Goal: Transaction & Acquisition: Purchase product/service

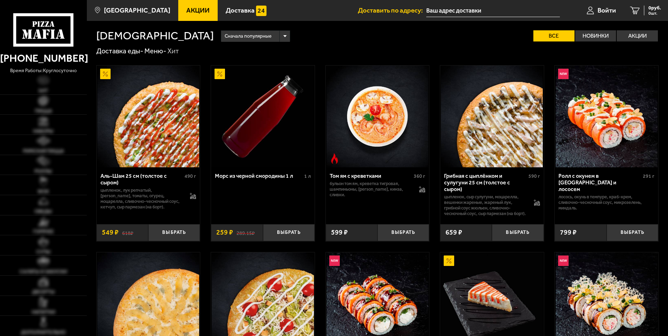
type input "[STREET_ADDRESS]"
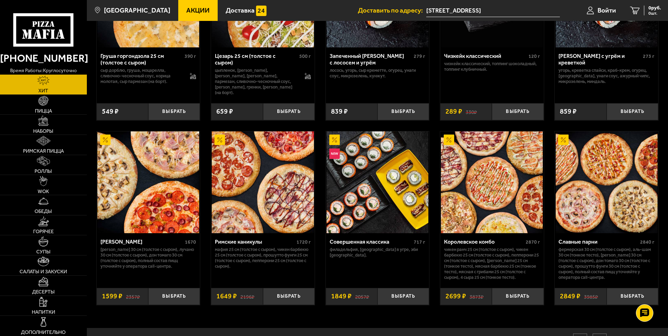
scroll to position [311, 0]
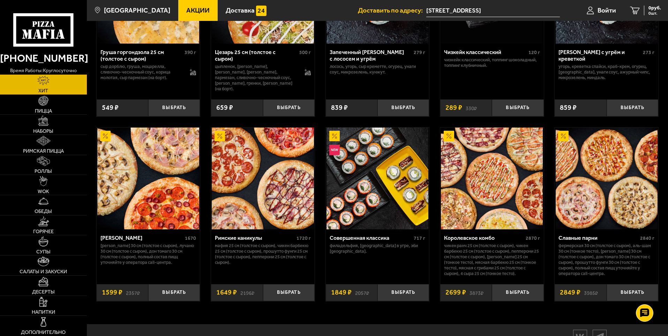
click at [267, 189] on img at bounding box center [263, 179] width 102 height 102
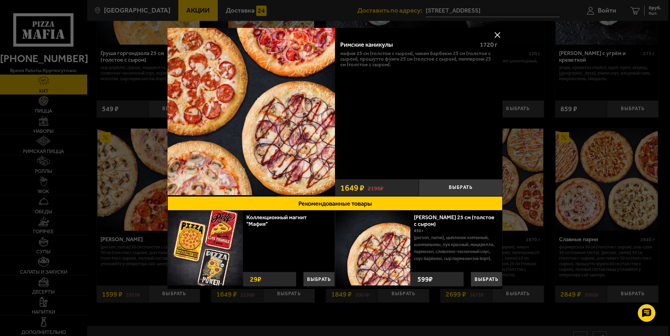
click at [497, 35] on button at bounding box center [497, 35] width 10 height 10
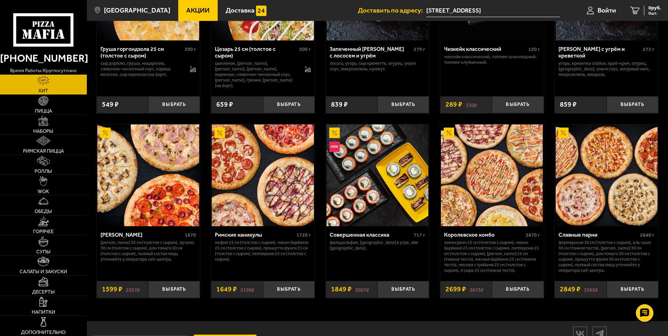
scroll to position [346, 0]
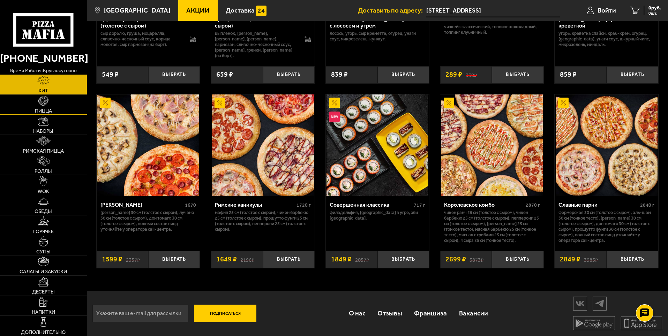
click at [45, 106] on link "Пицца" at bounding box center [43, 105] width 87 height 20
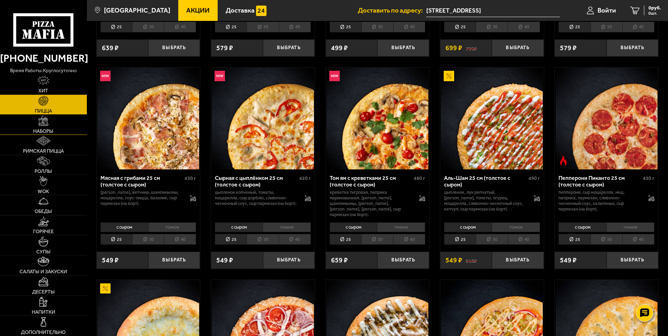
scroll to position [209, 0]
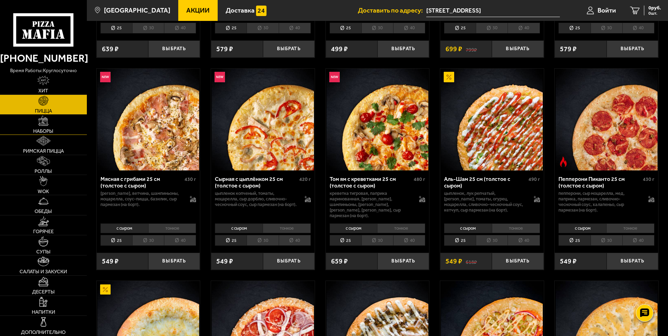
click at [46, 126] on link "Наборы" at bounding box center [43, 125] width 87 height 20
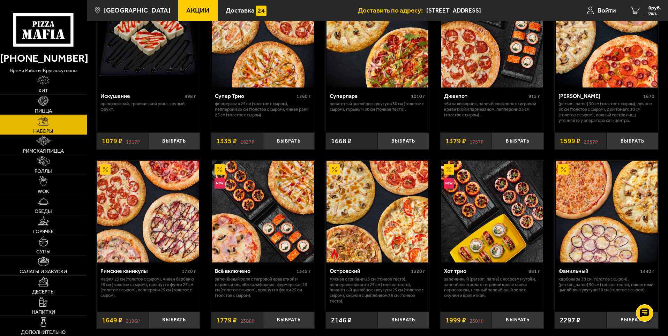
scroll to position [349, 0]
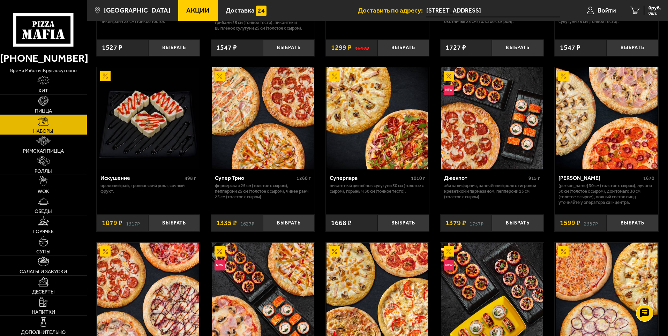
click at [584, 114] on img at bounding box center [607, 118] width 102 height 102
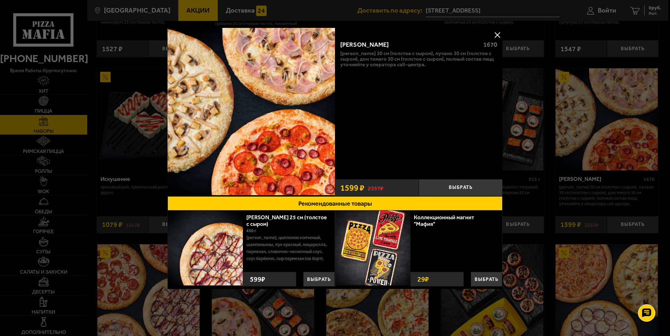
click at [202, 88] on img at bounding box center [250, 111] width 167 height 167
click at [283, 68] on img at bounding box center [250, 111] width 167 height 167
click at [497, 35] on button at bounding box center [497, 35] width 10 height 10
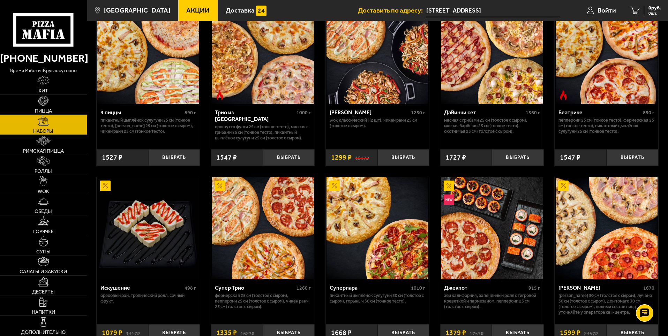
scroll to position [279, 0]
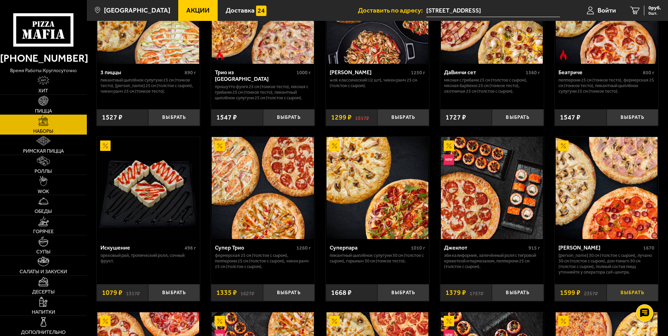
click at [632, 297] on button "Выбрать" at bounding box center [633, 292] width 52 height 17
click at [652, 10] on span "1599 руб." at bounding box center [650, 8] width 21 height 5
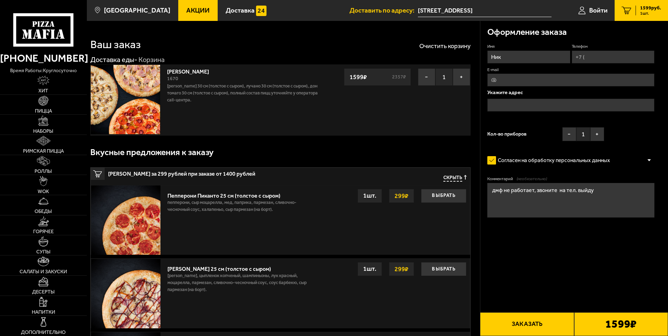
type input "[STREET_ADDRESS]"
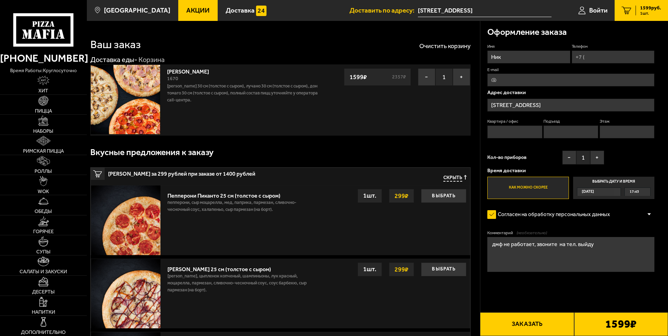
click at [595, 56] on input "Телефон" at bounding box center [613, 57] width 83 height 13
type input "+7 (911) 027-73-46"
type input "serova2211@mail.ru"
type input "263"
type input "8"
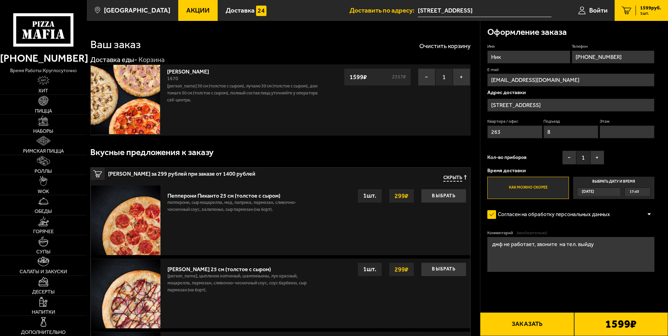
type input "1"
type input "+7 (911) 027-73-46"
click at [636, 191] on span "17:45" at bounding box center [634, 192] width 9 height 8
click at [0, 0] on input "Выбрать дату и время Сегодня 17:45" at bounding box center [0, 0] width 0 height 0
click at [648, 190] on div "17:45" at bounding box center [637, 192] width 25 height 8
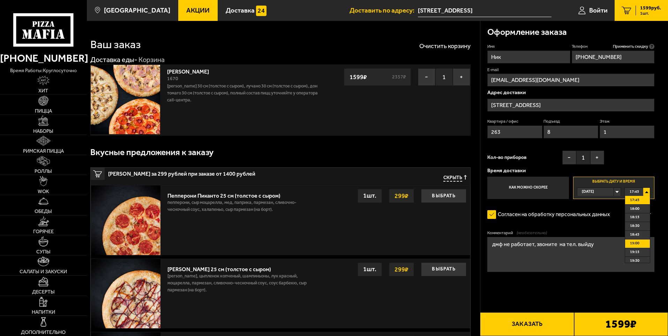
click at [637, 242] on span "19:00" at bounding box center [634, 244] width 9 height 8
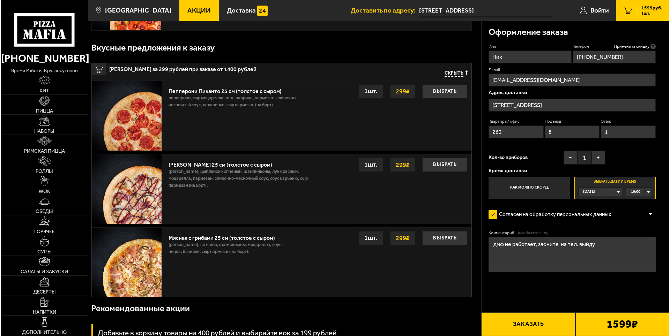
scroll to position [70, 0]
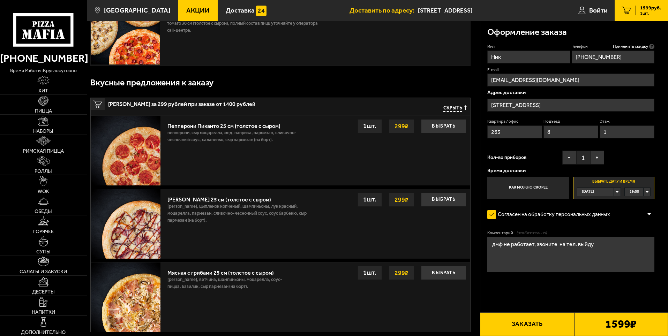
click at [530, 326] on button "Заказать" at bounding box center [527, 325] width 94 height 24
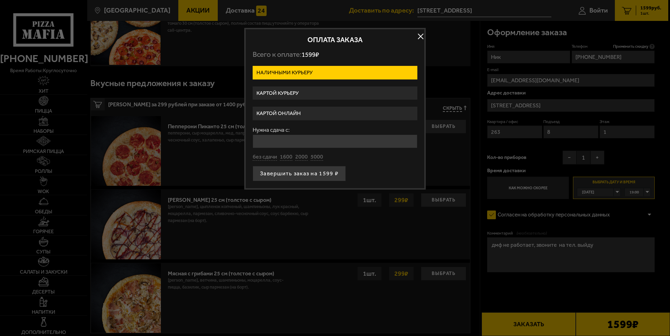
click at [309, 95] on label "Картой курьеру" at bounding box center [335, 94] width 165 height 14
click at [0, 0] on input "Картой курьеру" at bounding box center [0, 0] width 0 height 0
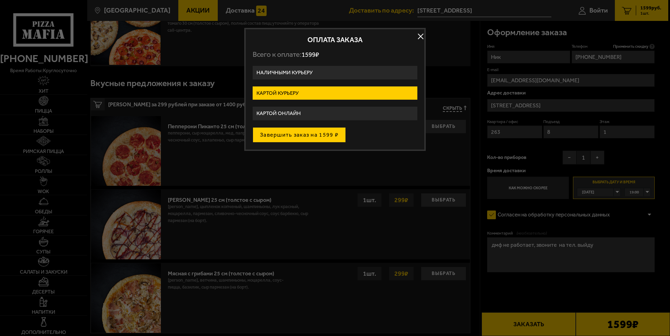
click at [302, 134] on button "Завершить заказ на 1599 ₽" at bounding box center [299, 134] width 93 height 15
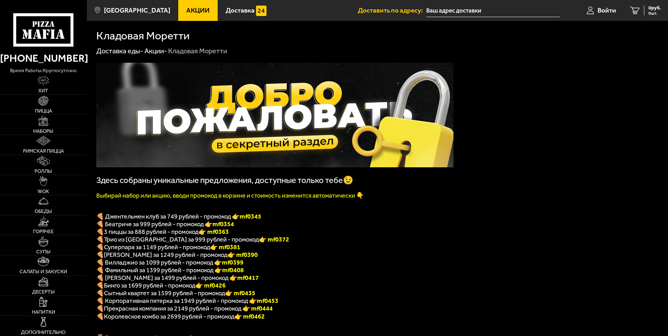
type input "[STREET_ADDRESS]"
